Goal: Information Seeking & Learning: Learn about a topic

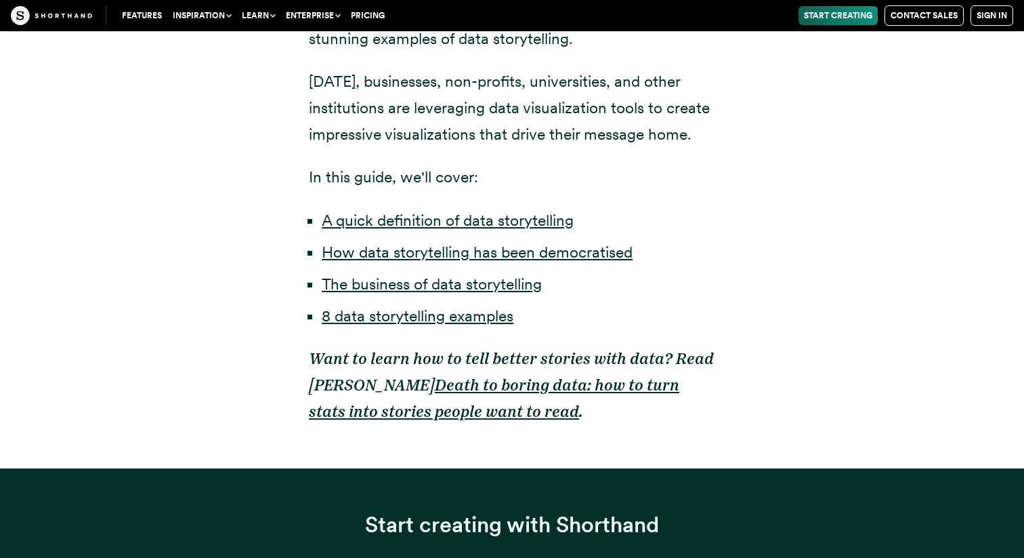
scroll to position [1047, 0]
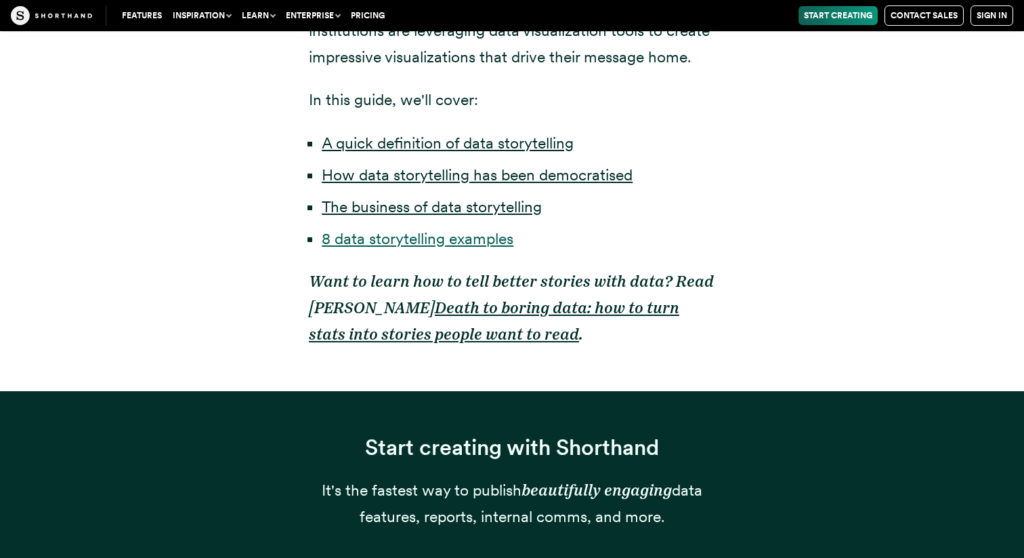
click at [486, 241] on link "8 data storytelling examples" at bounding box center [418, 238] width 192 height 19
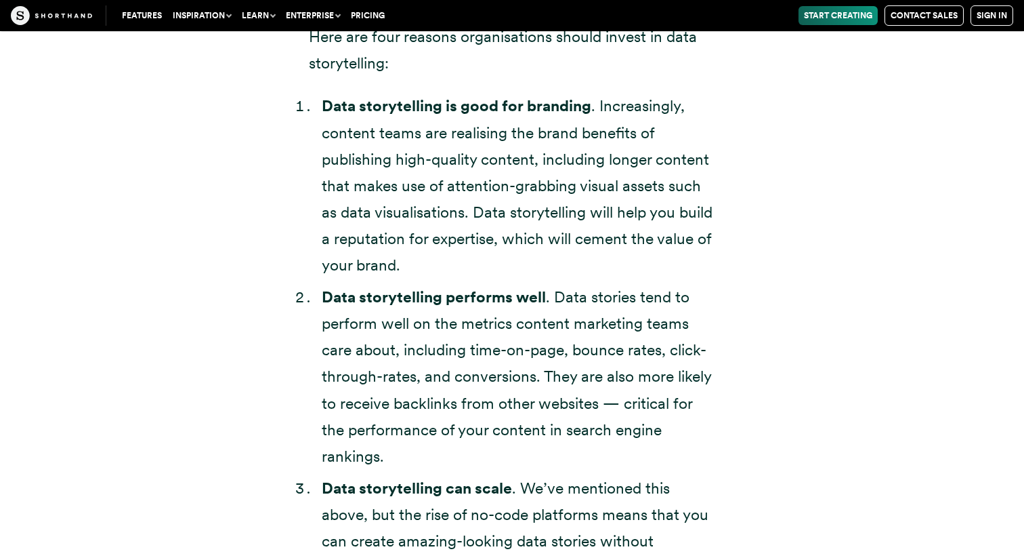
scroll to position [4921, 0]
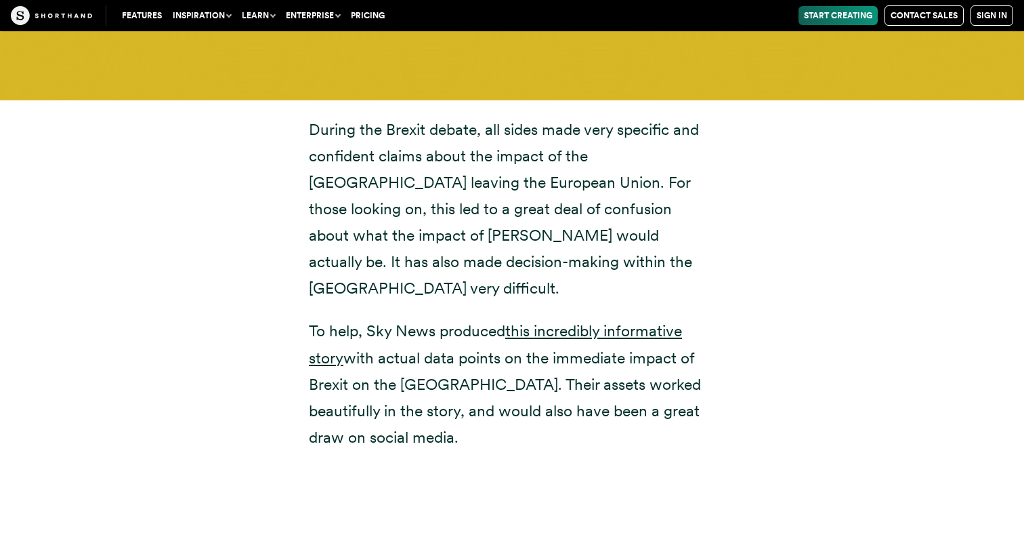
scroll to position [5051, 0]
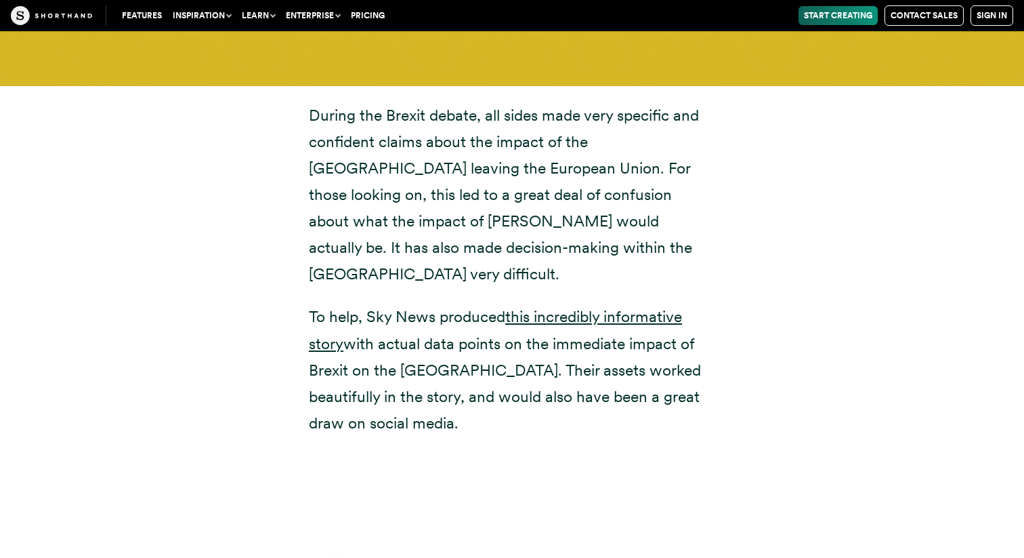
click at [505, 182] on p "During the Brexit debate, all sides made very specific and confident claims abo…" at bounding box center [512, 195] width 407 height 186
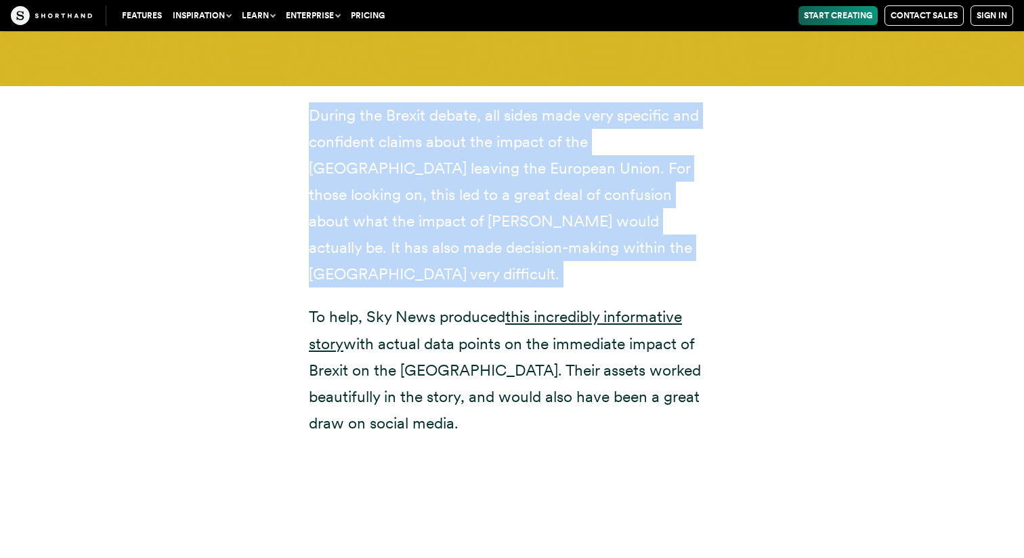
click at [505, 182] on p "During the Brexit debate, all sides made very specific and confident claims abo…" at bounding box center [512, 195] width 407 height 186
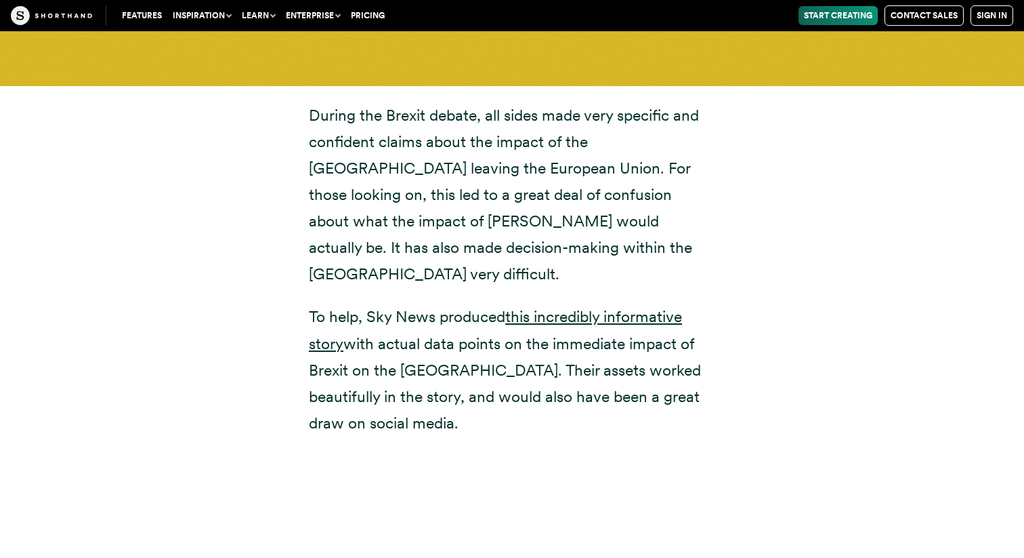
click at [505, 182] on p "During the Brexit debate, all sides made very specific and confident claims abo…" at bounding box center [512, 195] width 407 height 186
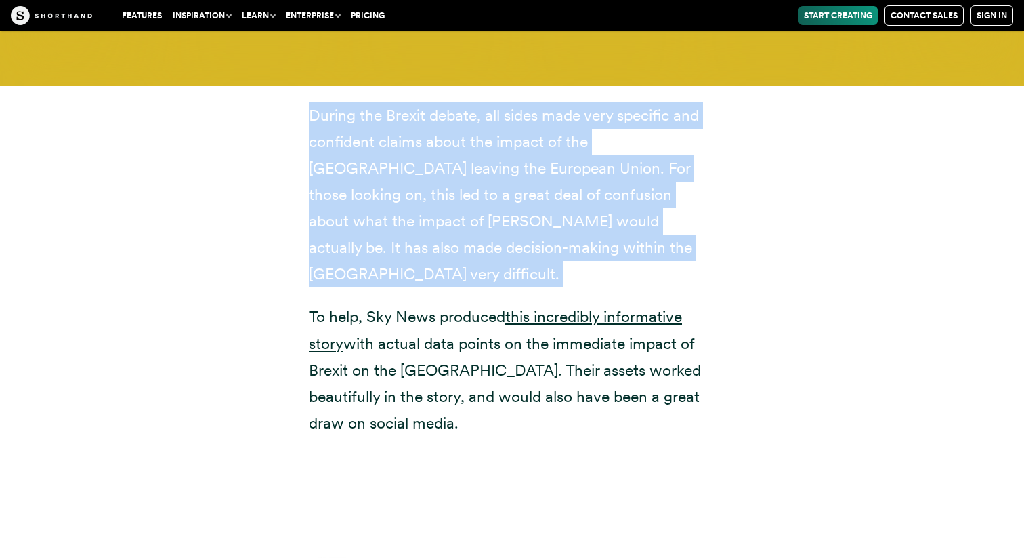
click at [504, 195] on p "During the Brexit debate, all sides made very specific and confident claims abo…" at bounding box center [512, 195] width 407 height 186
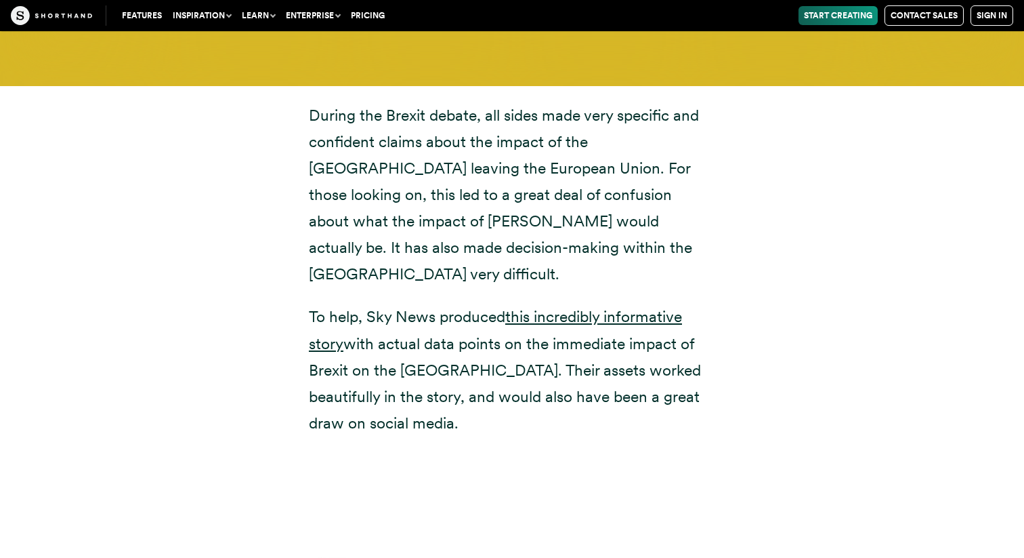
click at [504, 195] on p "During the Brexit debate, all sides made very specific and confident claims abo…" at bounding box center [512, 195] width 407 height 186
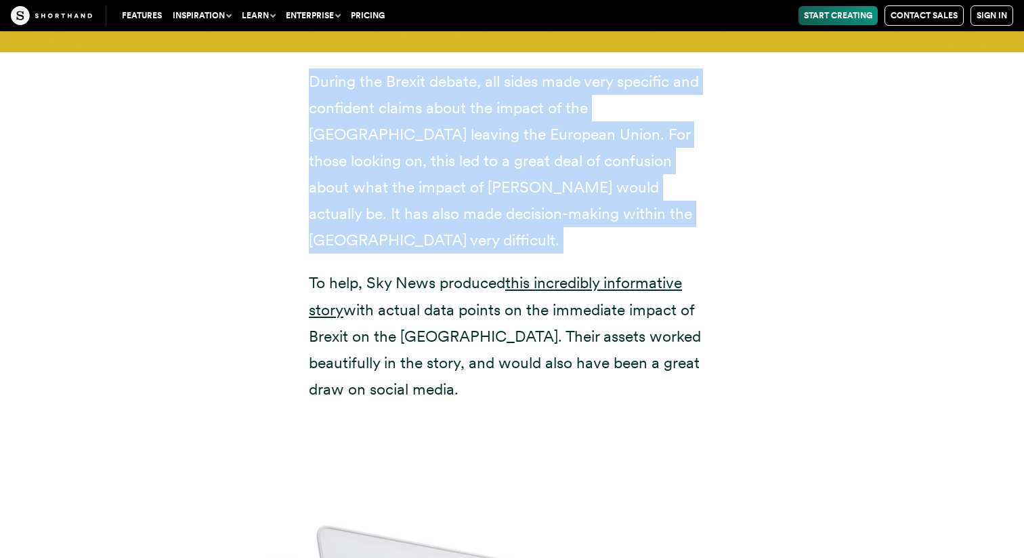
scroll to position [5087, 0]
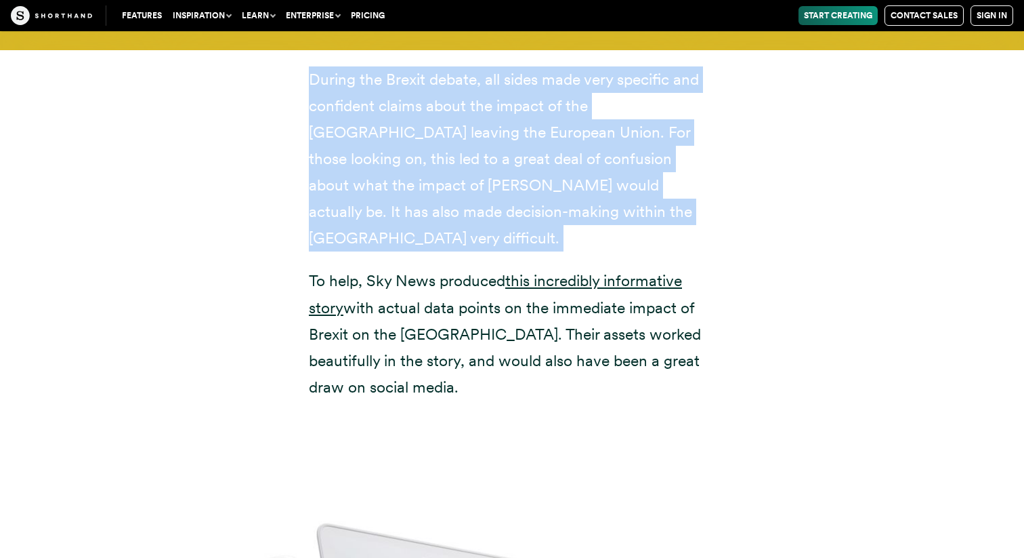
click at [504, 195] on p "During the Brexit debate, all sides made very specific and confident claims abo…" at bounding box center [512, 159] width 407 height 186
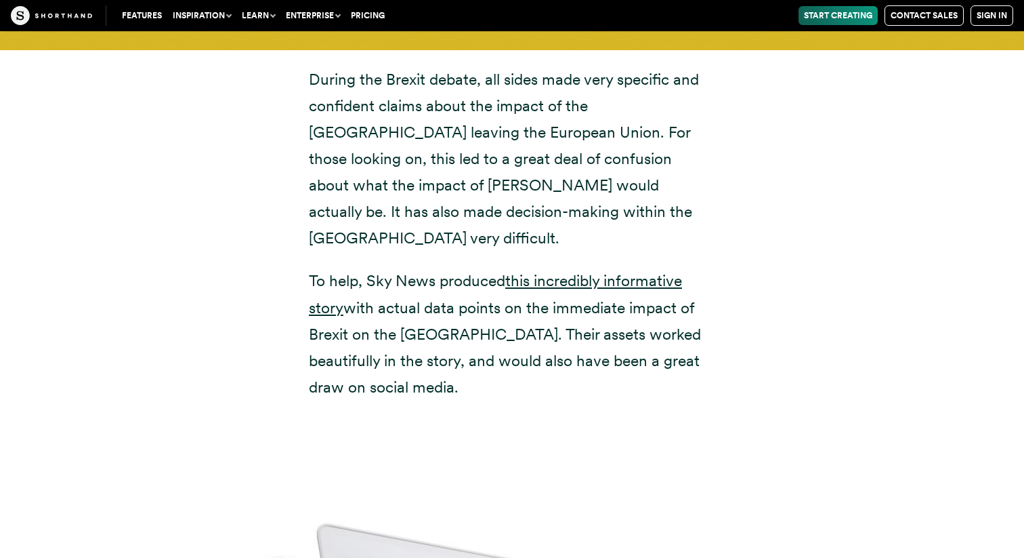
click at [504, 195] on p "During the Brexit debate, all sides made very specific and confident claims abo…" at bounding box center [512, 159] width 407 height 186
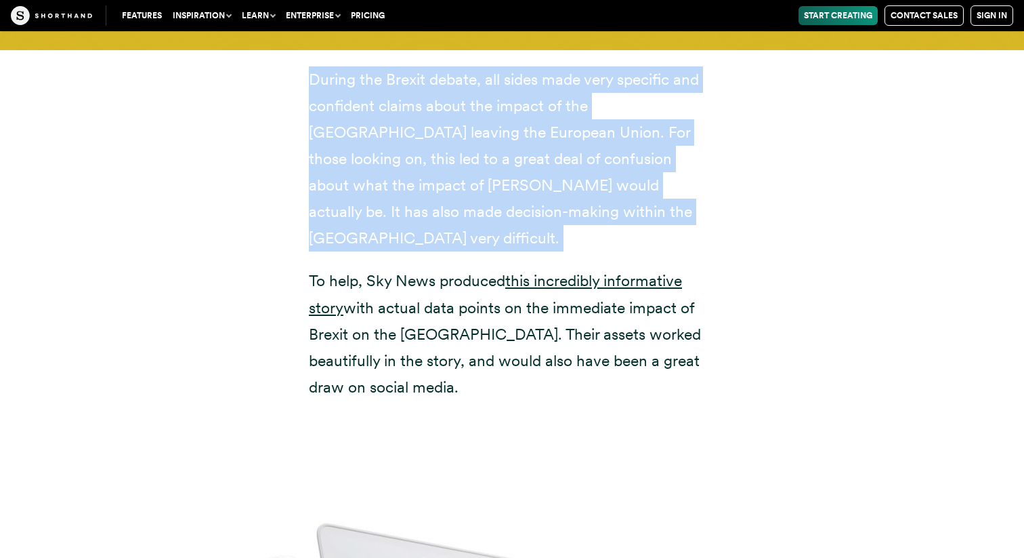
click at [478, 268] on p "To help, Sky News produced this incredibly informative story with actual data p…" at bounding box center [512, 334] width 407 height 132
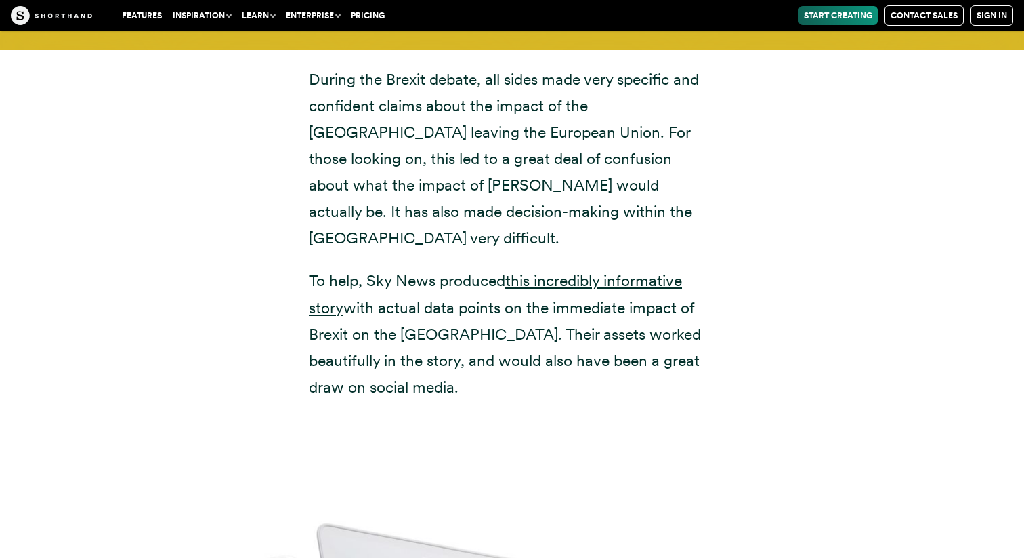
click at [478, 268] on p "To help, Sky News produced this incredibly informative story with actual data p…" at bounding box center [512, 334] width 407 height 132
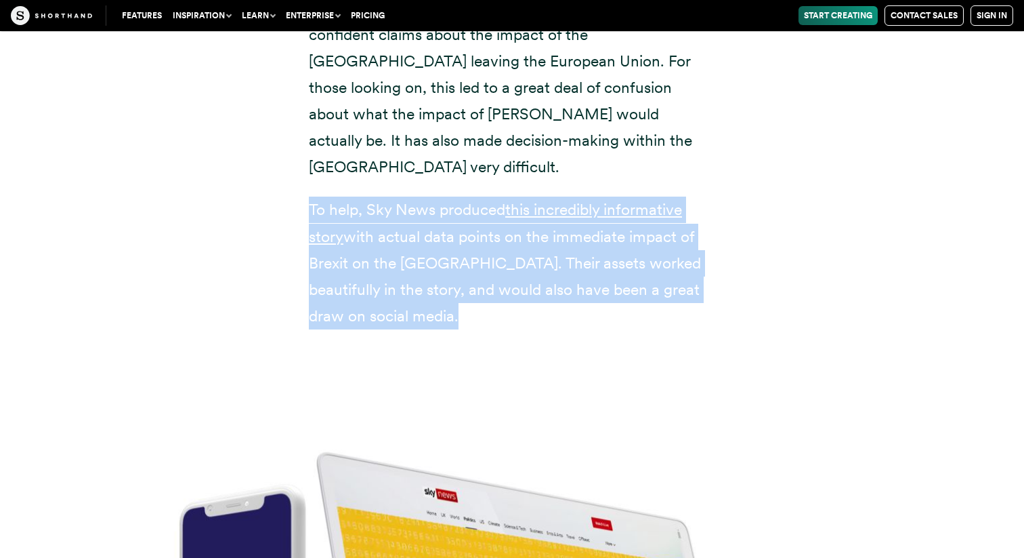
scroll to position [5165, 0]
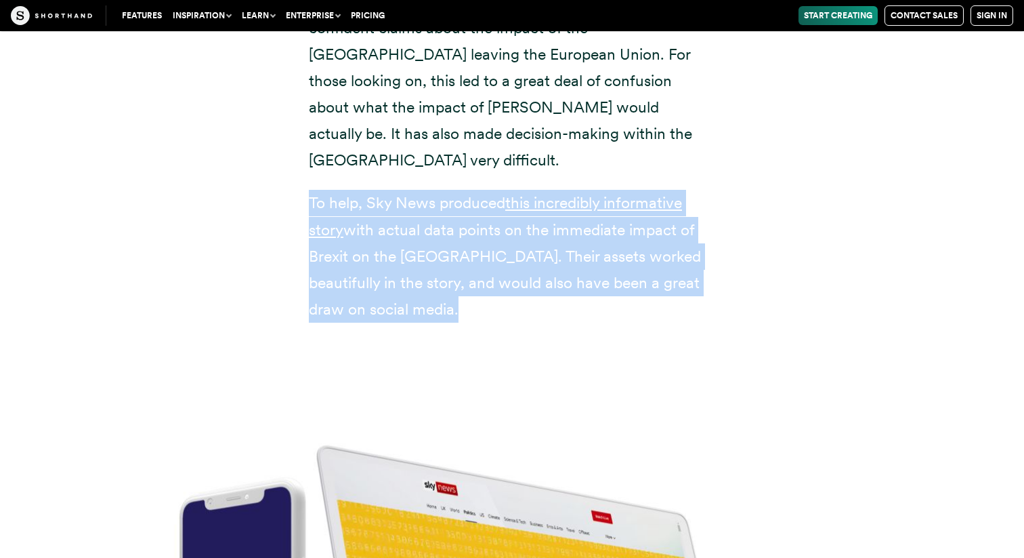
click at [478, 260] on p "To help, Sky News produced this incredibly informative story with actual data p…" at bounding box center [512, 256] width 407 height 132
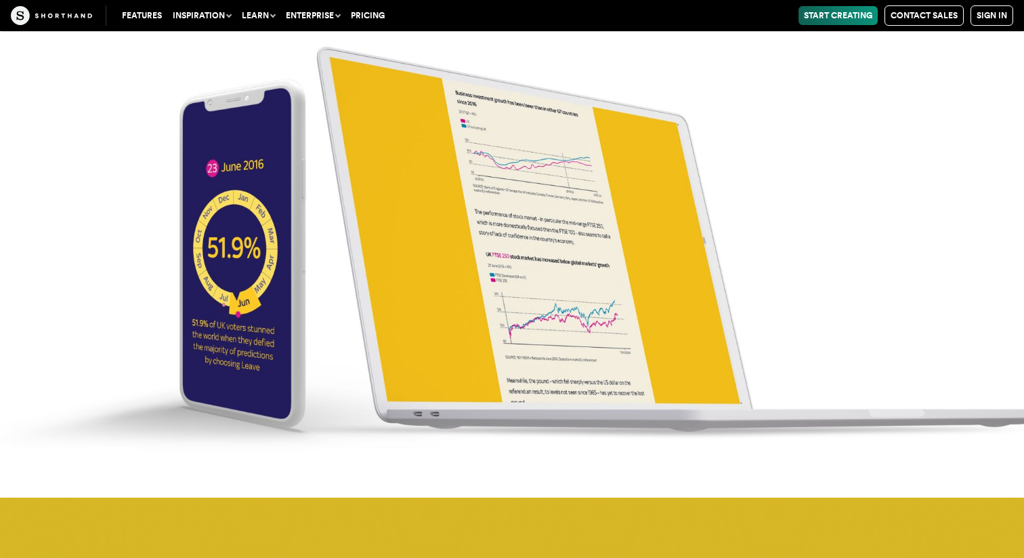
scroll to position [6004, 0]
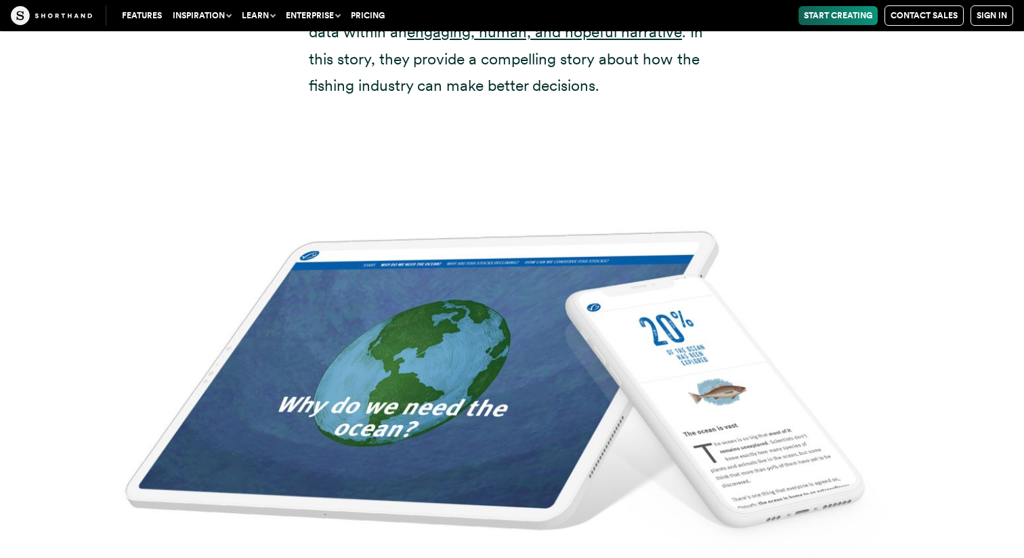
click at [577, 306] on img at bounding box center [512, 394] width 1024 height 558
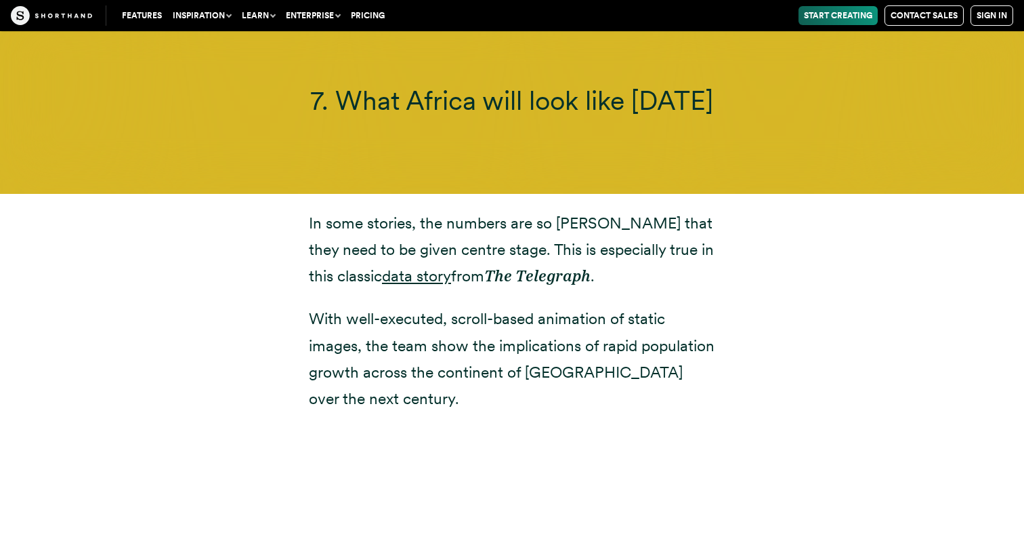
scroll to position [14220, 0]
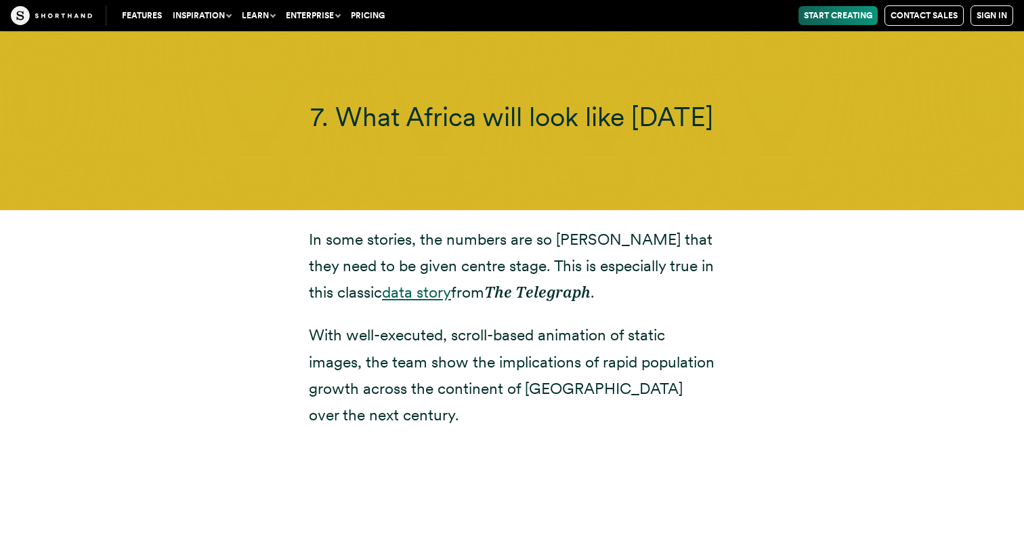
click at [382, 283] on link "data story" at bounding box center [416, 292] width 69 height 19
